Goal: Task Accomplishment & Management: Use online tool/utility

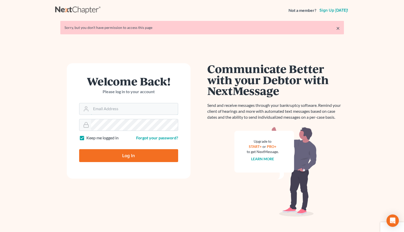
type input "Jacob.caddas@gmail.com"
click at [129, 155] on input "Log In" at bounding box center [128, 155] width 99 height 13
type input "Thinking..."
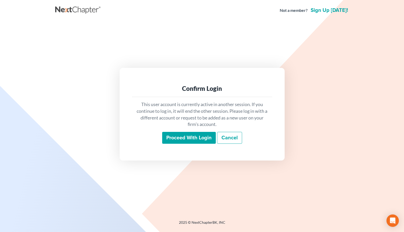
click at [194, 143] on input "Proceed with login" at bounding box center [189, 138] width 54 height 12
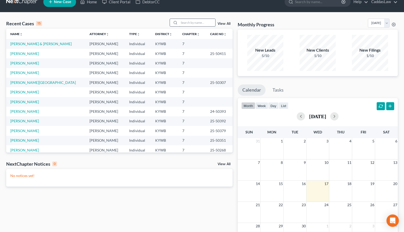
click at [196, 25] on input "search" at bounding box center [197, 22] width 36 height 7
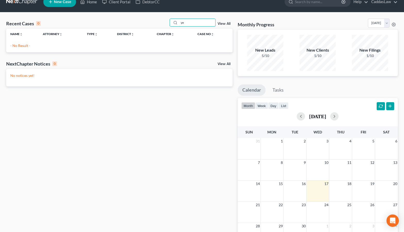
type input "y"
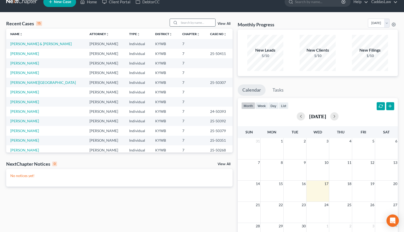
click at [199, 21] on input "search" at bounding box center [197, 22] width 36 height 7
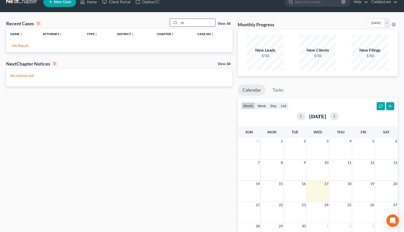
type input "y"
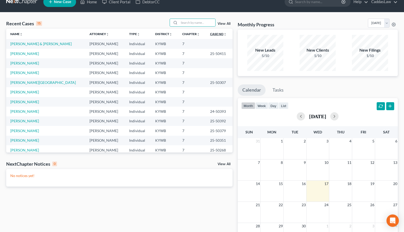
click at [224, 34] on icon "unfold_more" at bounding box center [225, 34] width 3 height 3
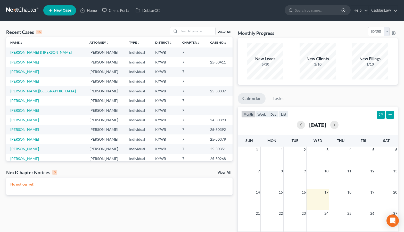
click at [224, 42] on icon "unfold_more" at bounding box center [225, 42] width 3 height 3
